Goal: Task Accomplishment & Management: Manage account settings

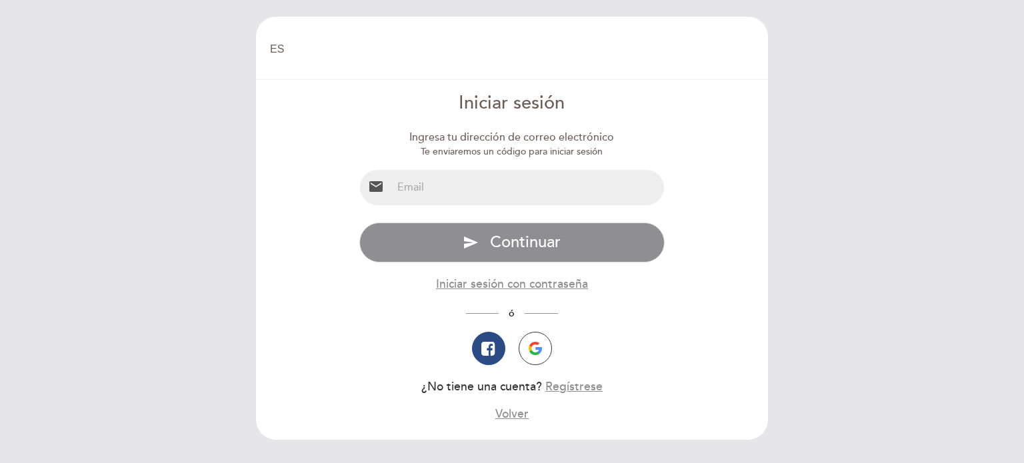
select select "es"
click at [523, 181] on input "email" at bounding box center [528, 187] width 273 height 35
type input "[EMAIL_ADDRESS][DOMAIN_NAME]"
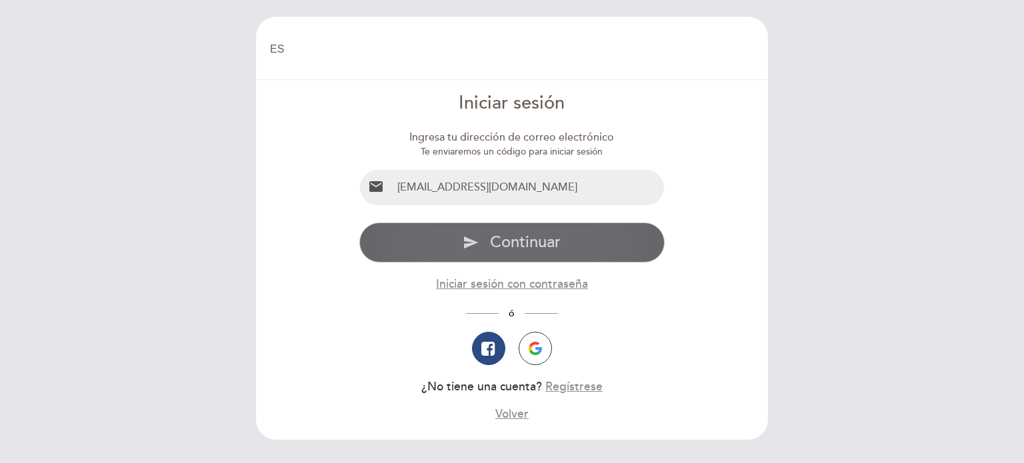
click at [581, 246] on button "send Continuar" at bounding box center [512, 243] width 306 height 40
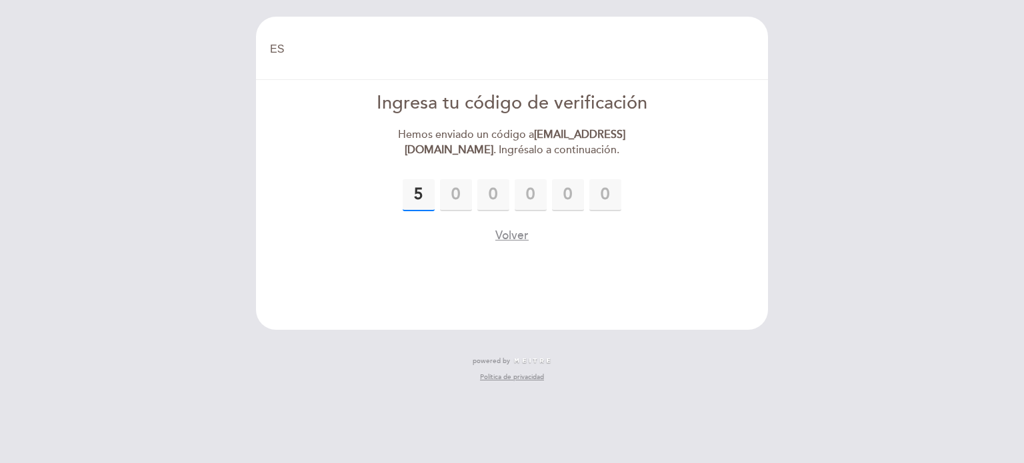
type input "5"
type input "6"
type input "7"
type input "4"
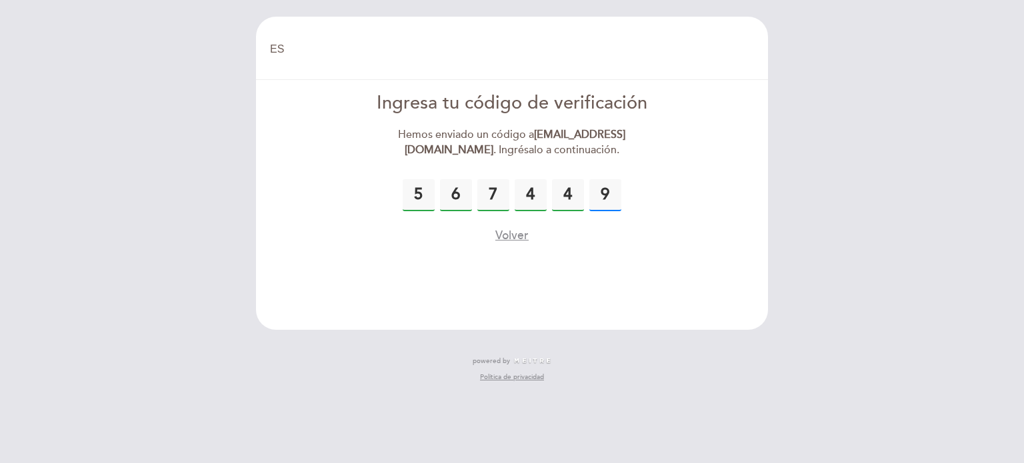
type input "9"
